Goal: Browse casually: Explore the website without a specific task or goal

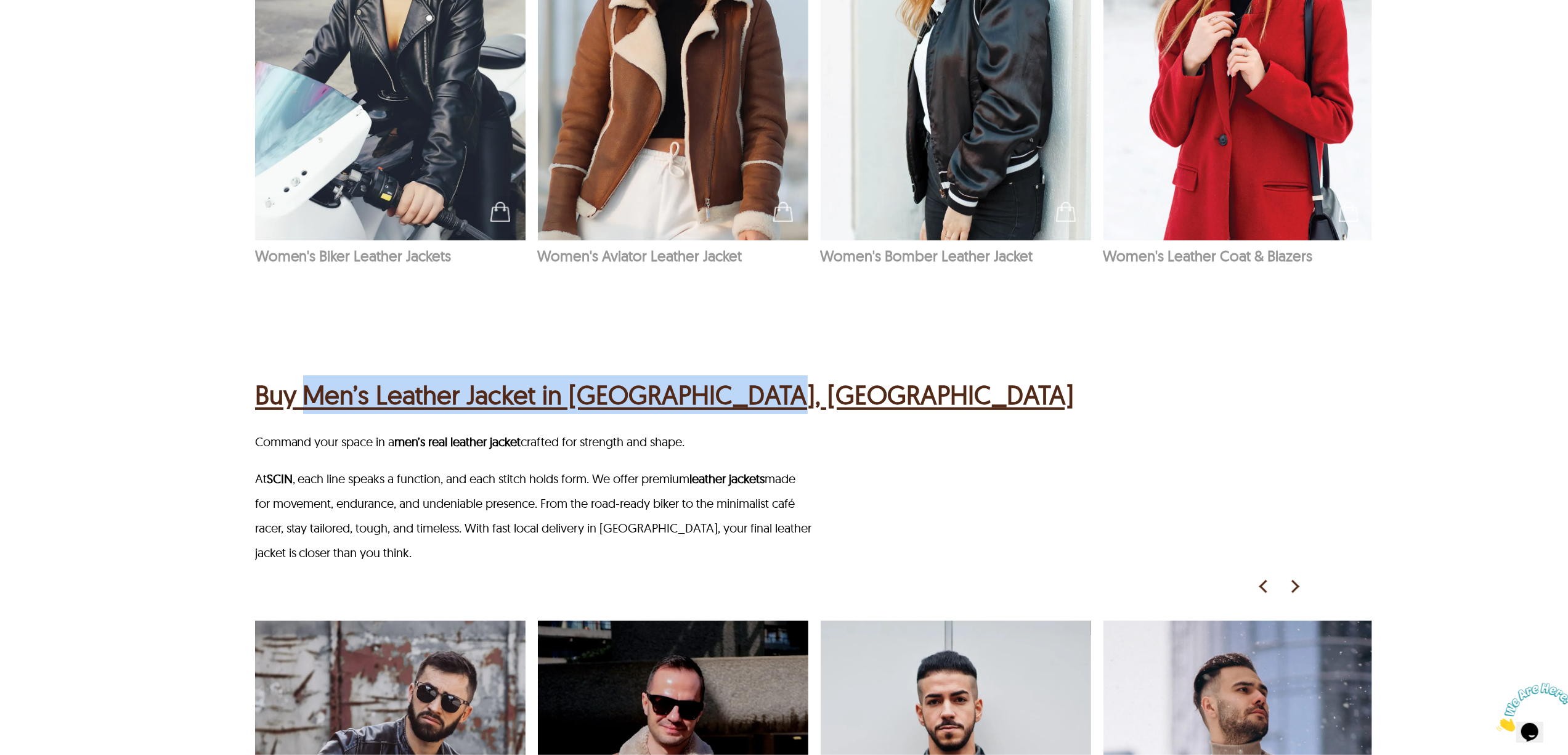
scroll to position [1068, 0]
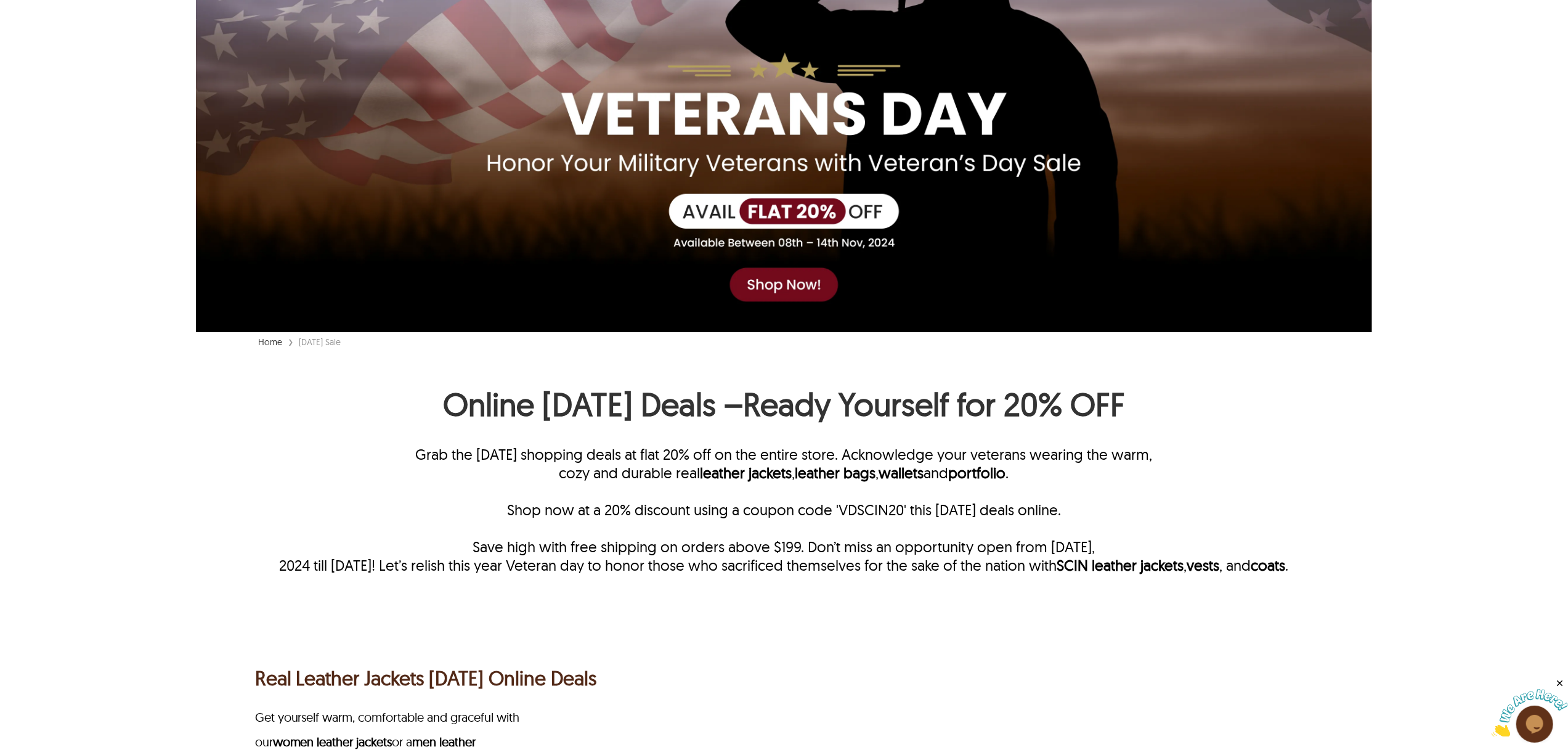
scroll to position [247, 0]
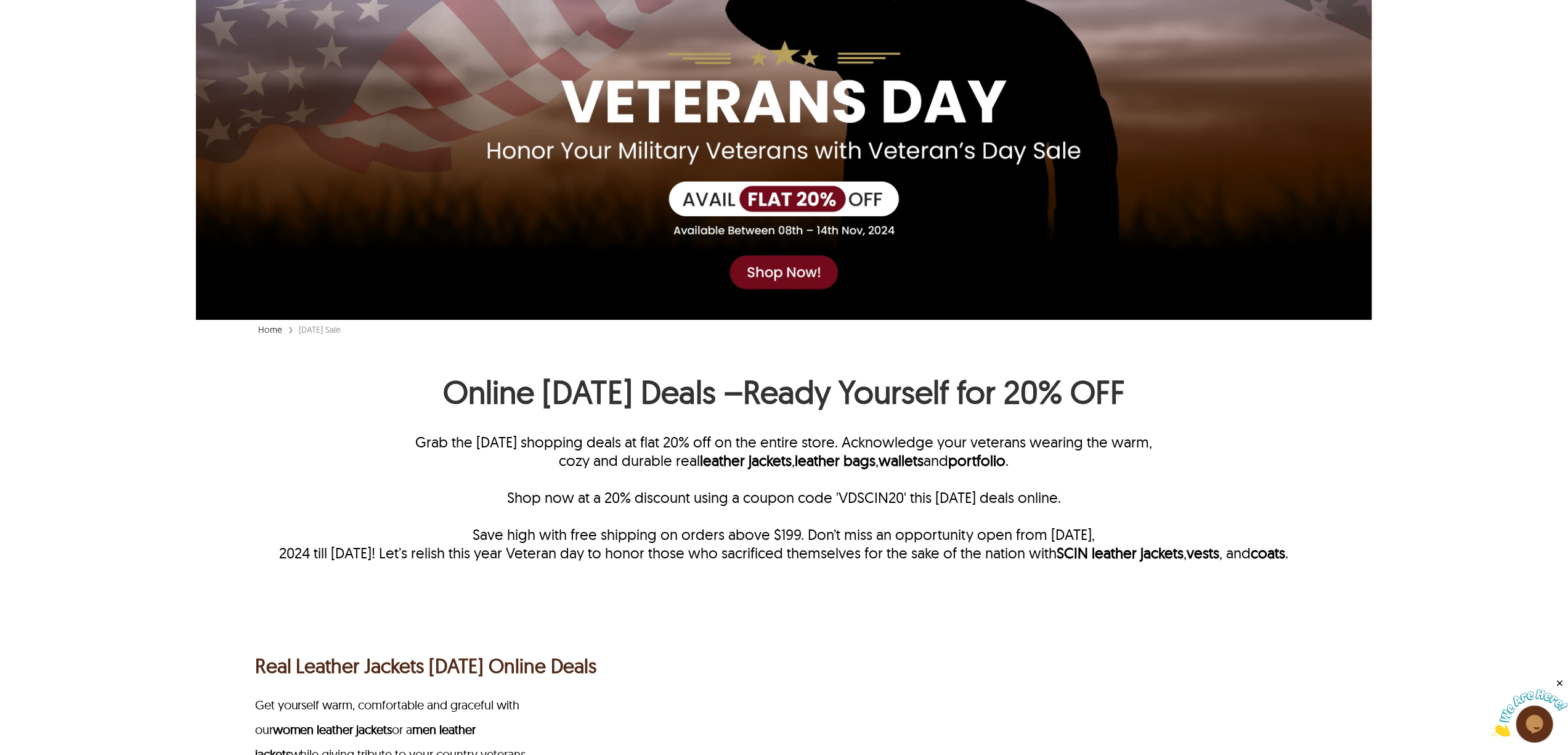
drag, startPoint x: 393, startPoint y: 405, endPoint x: 1336, endPoint y: 405, distance: 943.0
click at [1336, 405] on h1 "Online Veterans Day Deals –Ready Yourself for 20% OFF" at bounding box center [784, 395] width 1177 height 46
click at [1334, 404] on h1 "Online Veterans Day Deals –Ready Yourself for 20% OFF" at bounding box center [784, 395] width 1177 height 46
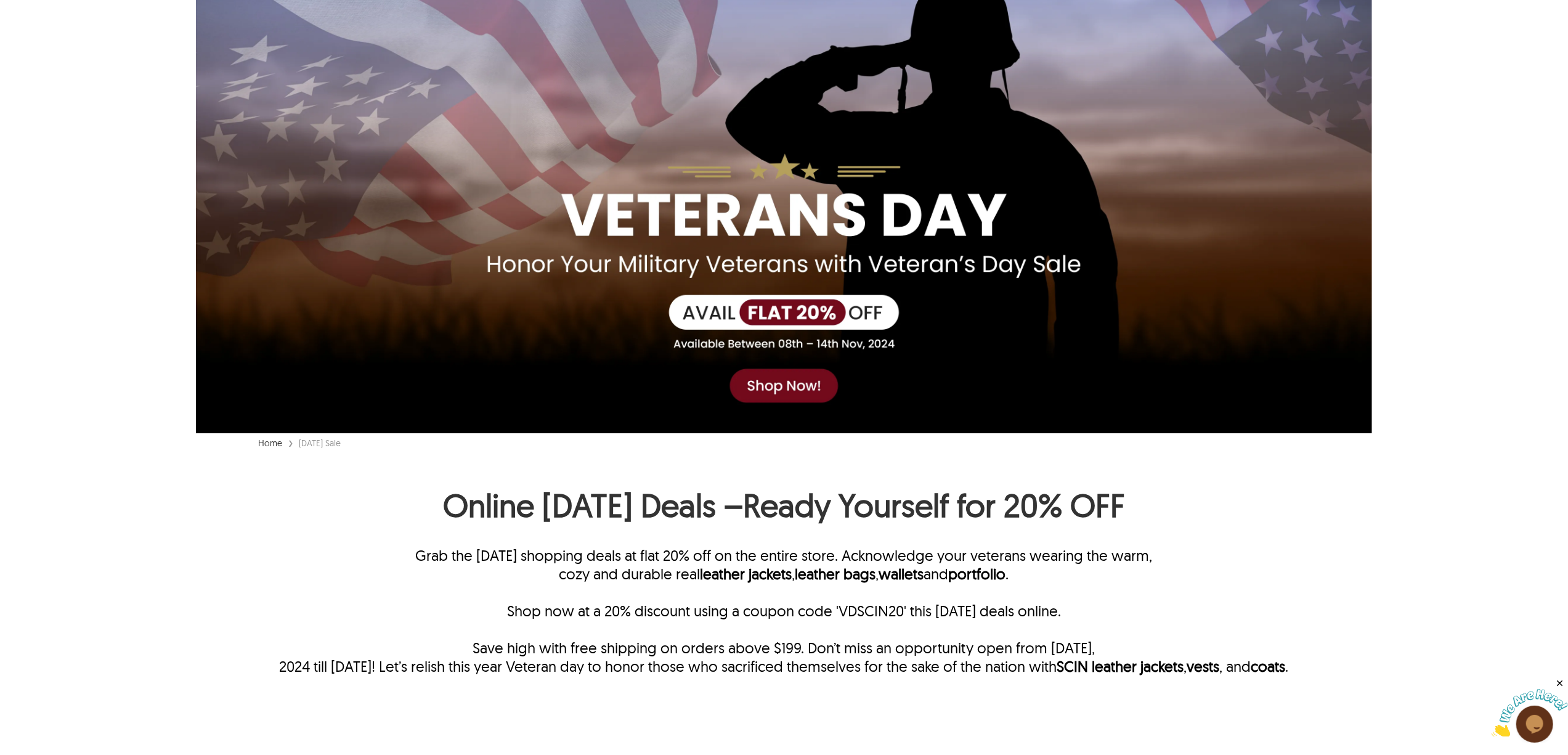
scroll to position [92, 0]
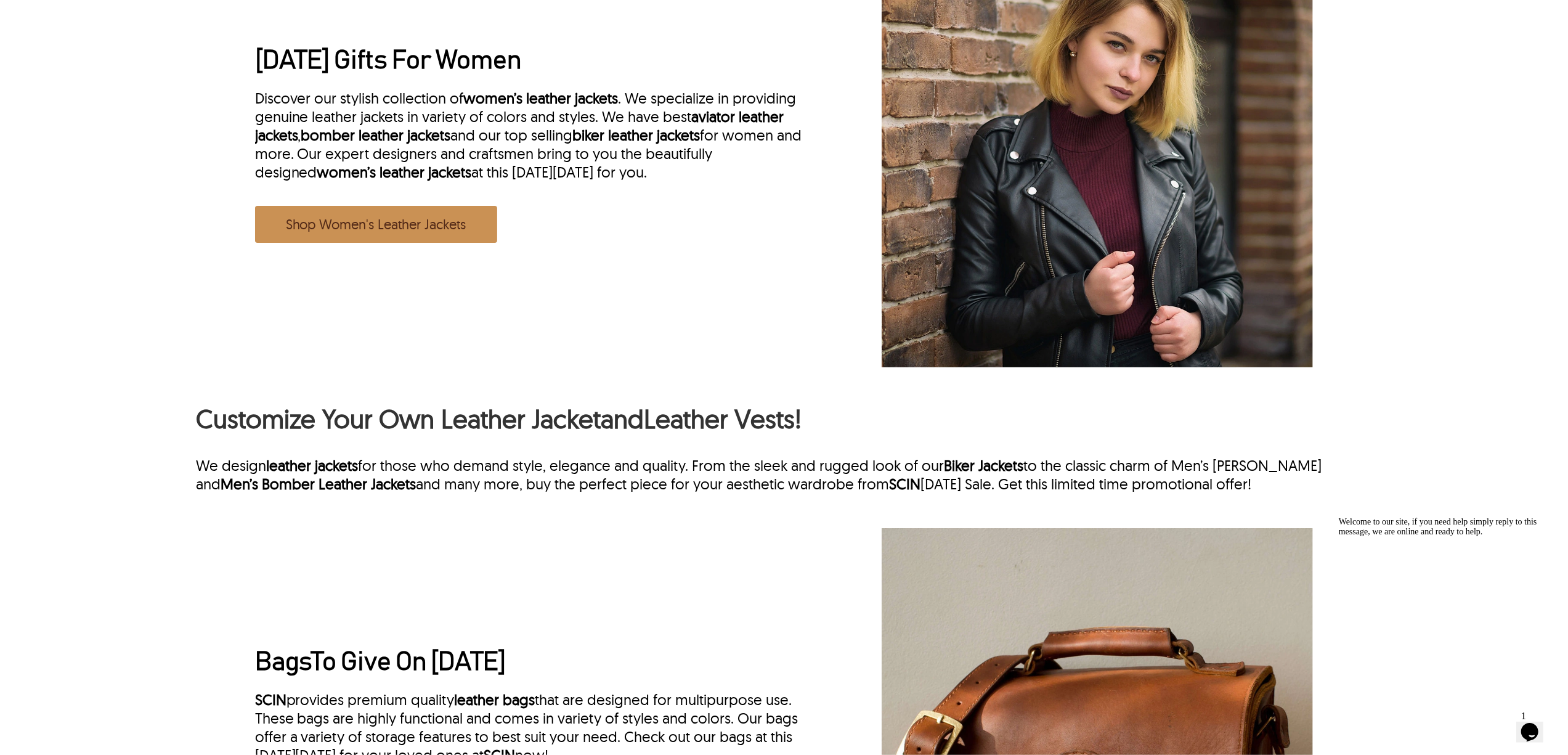
scroll to position [1480, 0]
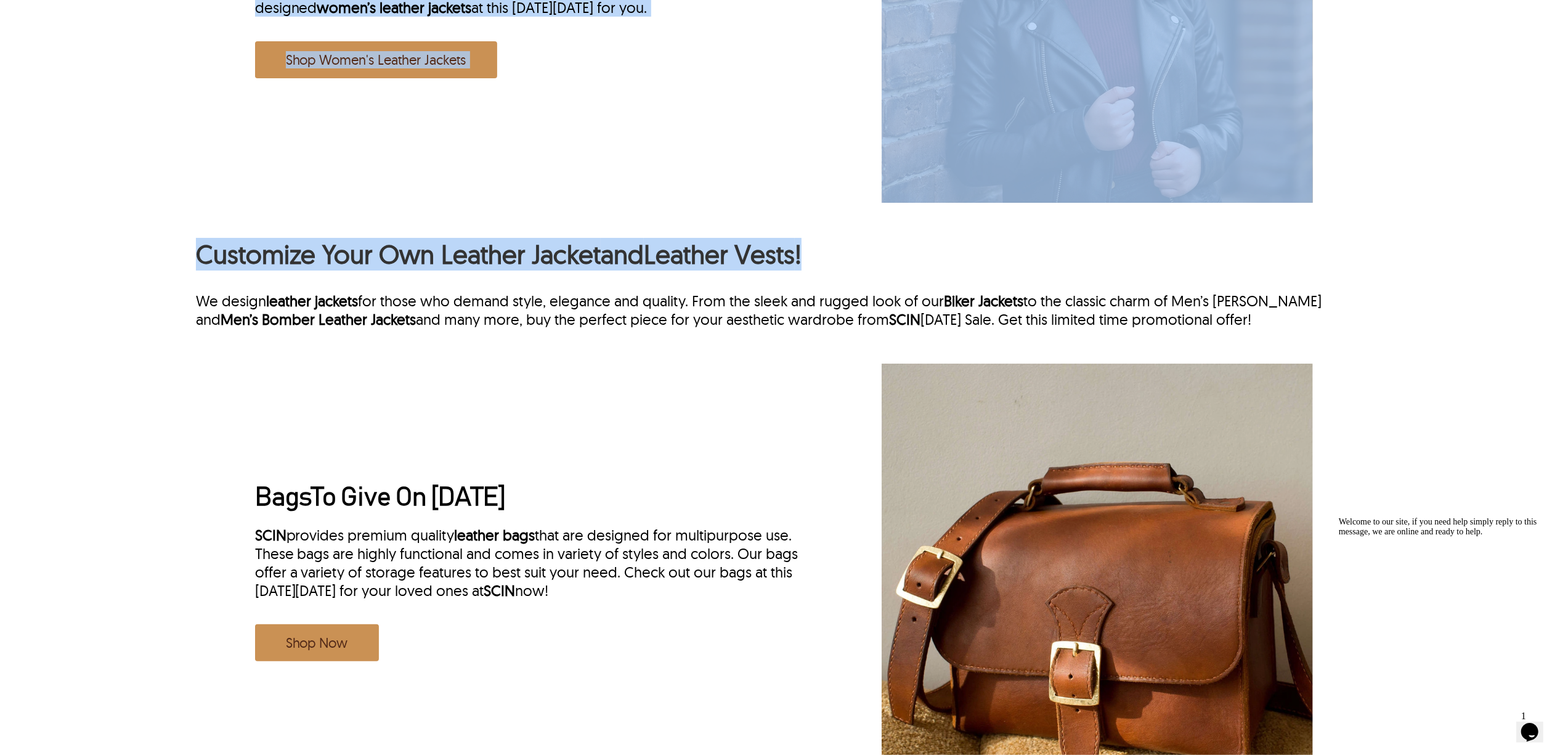
drag, startPoint x: 180, startPoint y: 255, endPoint x: 1018, endPoint y: 255, distance: 838.0
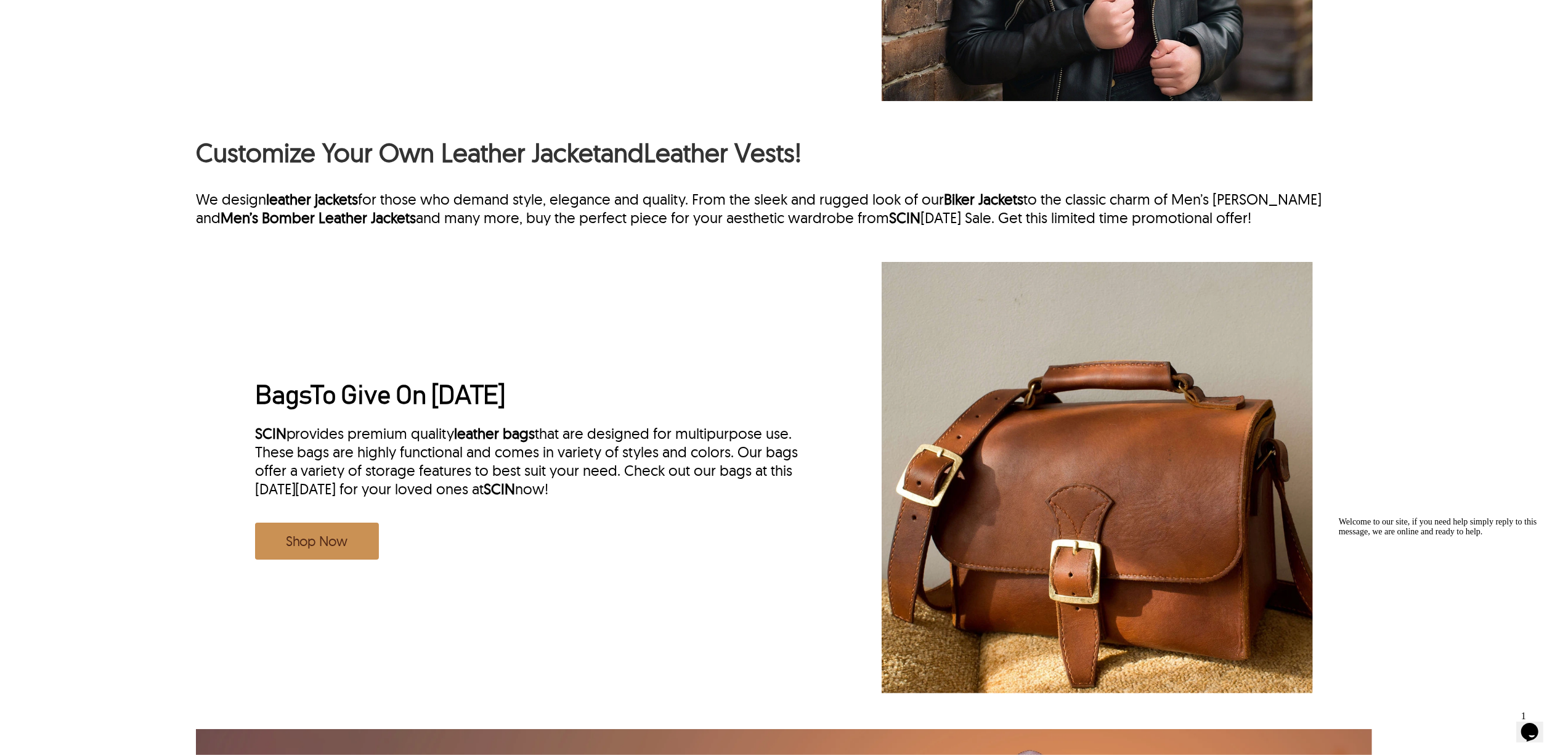
scroll to position [1643, 0]
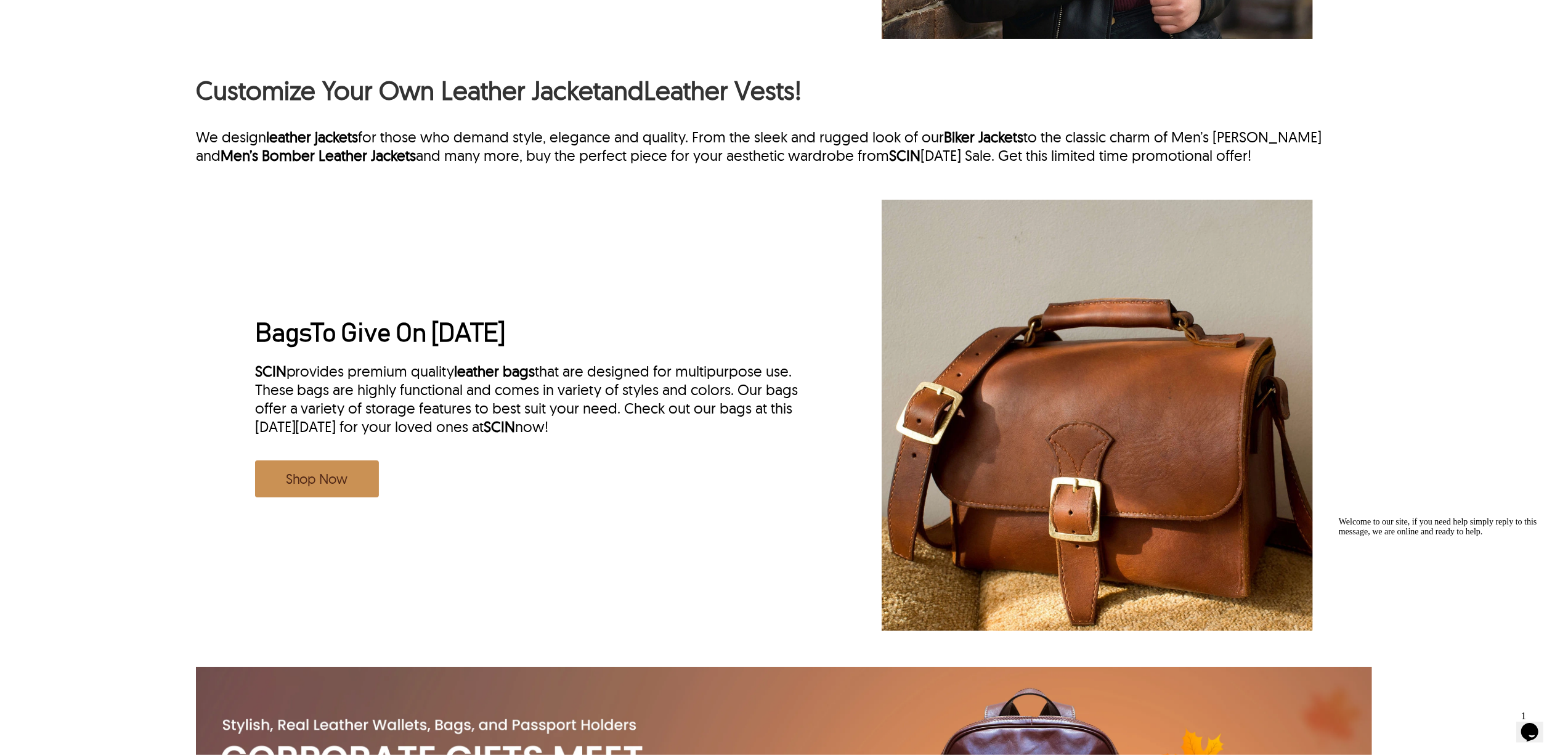
drag, startPoint x: 225, startPoint y: 319, endPoint x: 692, endPoint y: 323, distance: 467.0
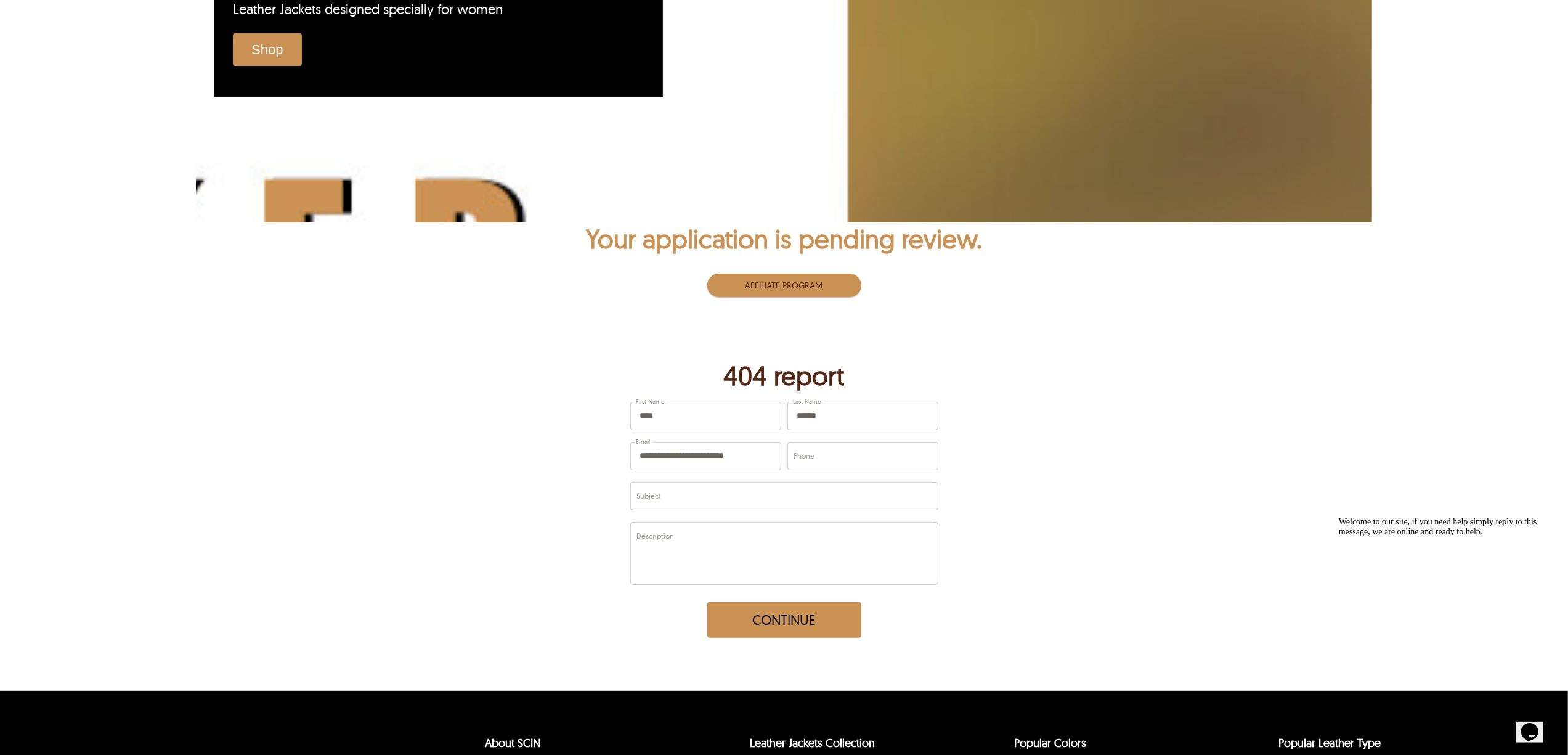
scroll to position [4932, 0]
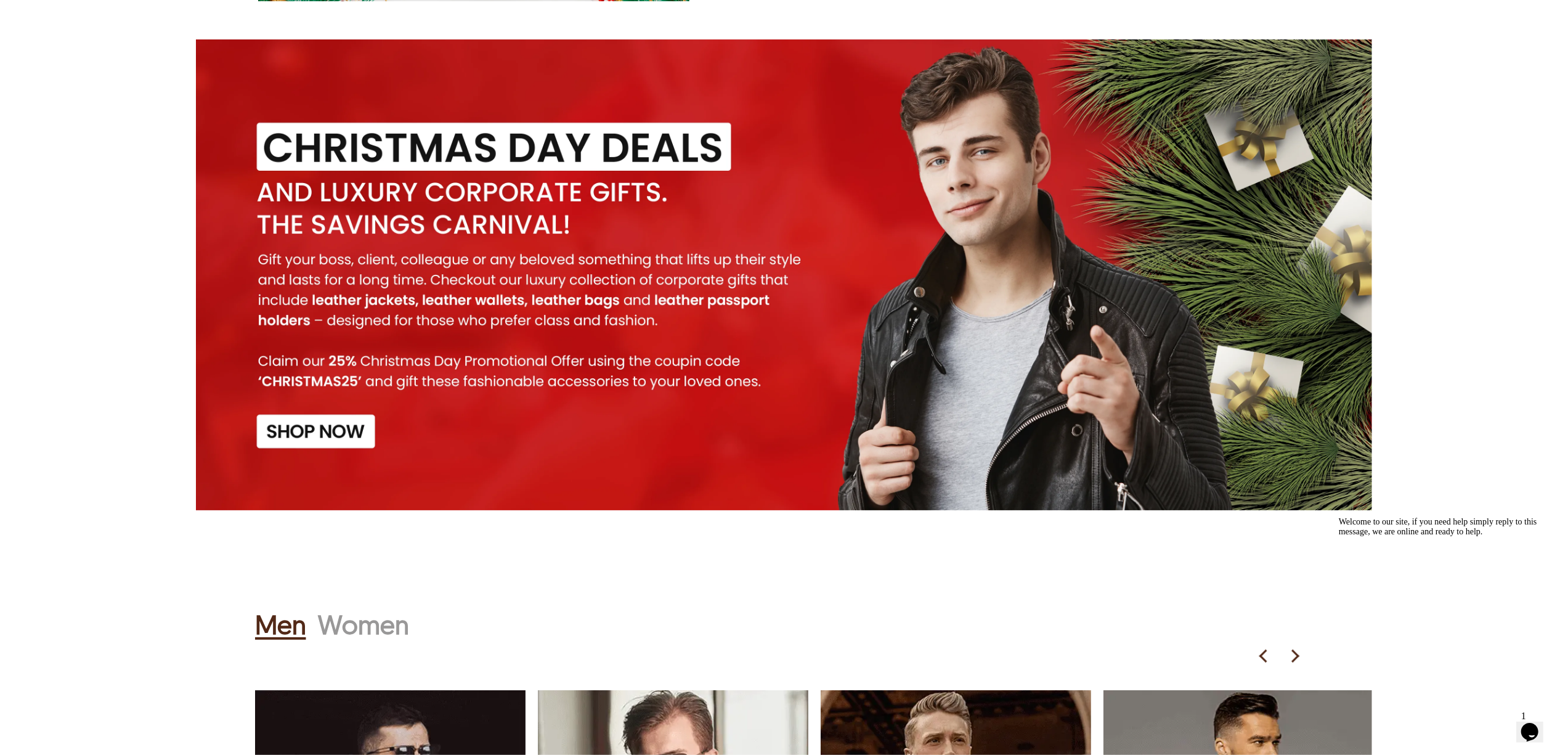
scroll to position [1480, 0]
